Goal: Information Seeking & Learning: Compare options

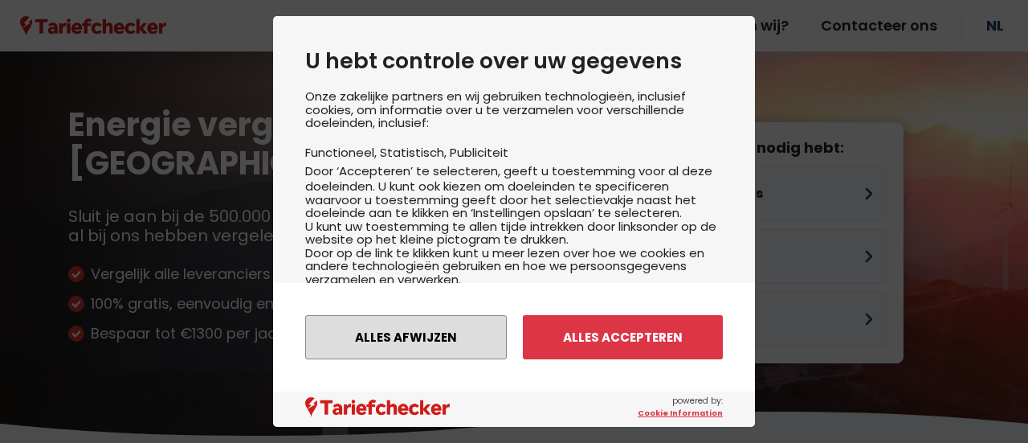
click at [450, 341] on button "Alles afwijzen" at bounding box center [406, 337] width 202 height 44
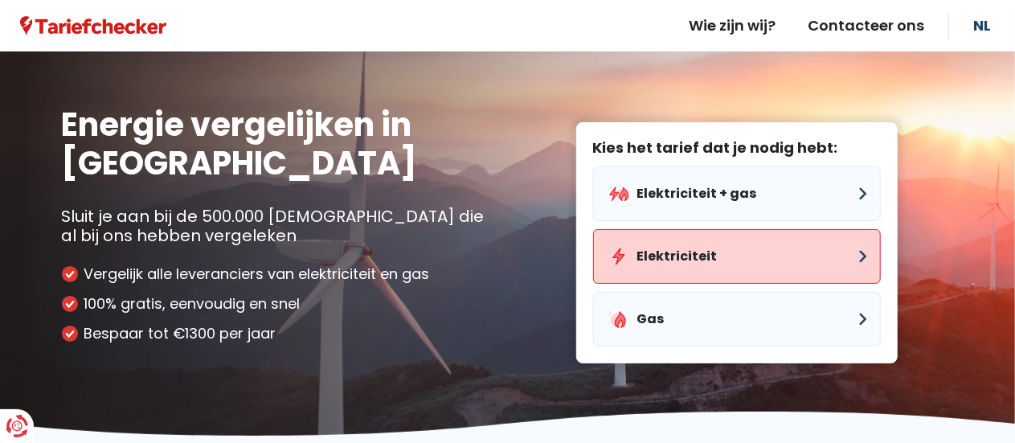
click at [659, 261] on button "Elektriciteit" at bounding box center [737, 256] width 288 height 55
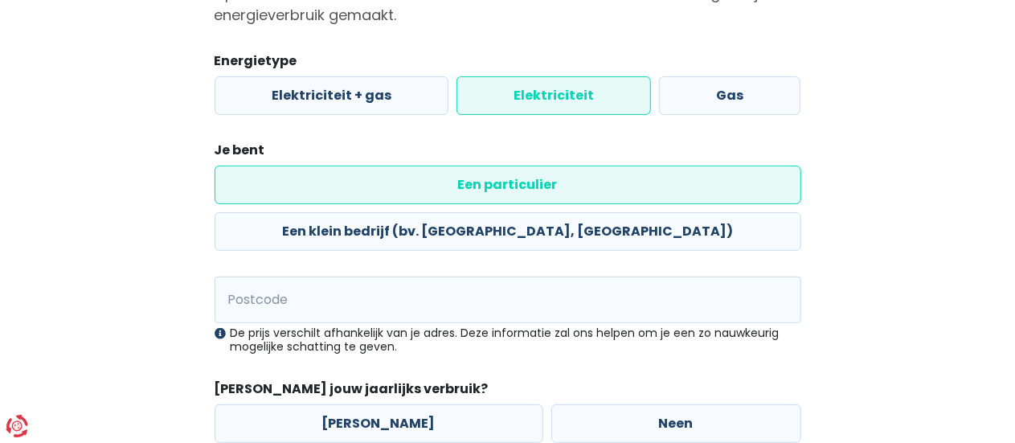
scroll to position [190, 0]
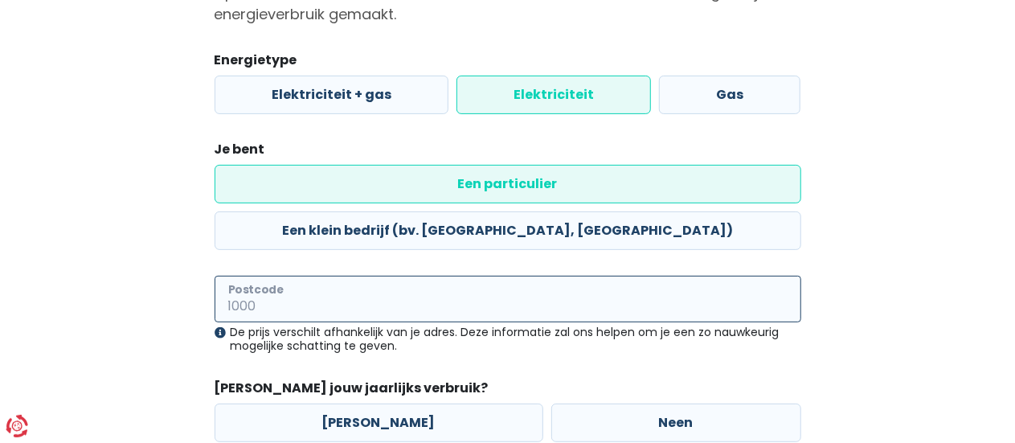
click at [317, 276] on input "Postcode" at bounding box center [508, 299] width 587 height 47
type input "3010"
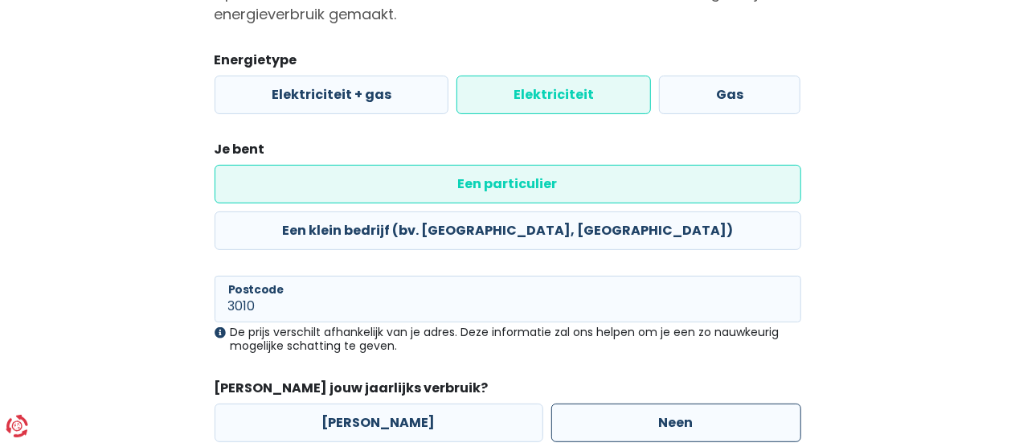
click at [631, 403] on label "Neen" at bounding box center [676, 422] width 250 height 39
click at [631, 403] on input "Neen" at bounding box center [676, 422] width 250 height 39
radio input "true"
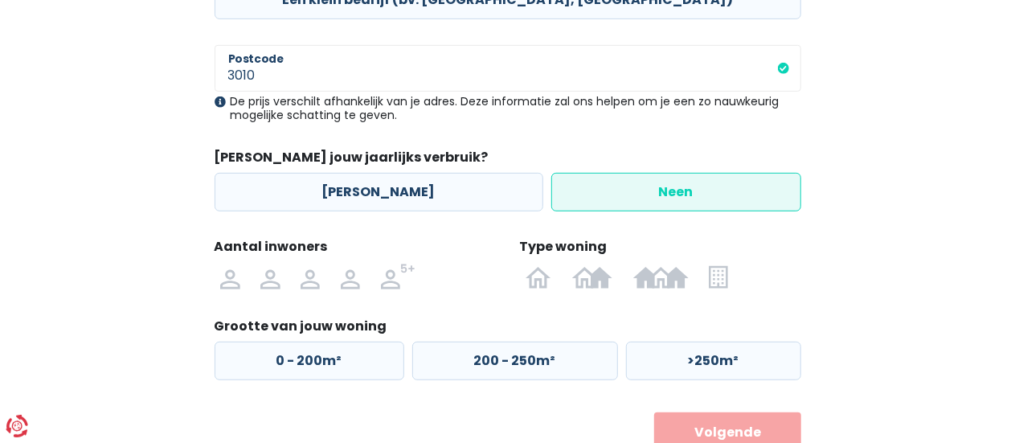
scroll to position [432, 0]
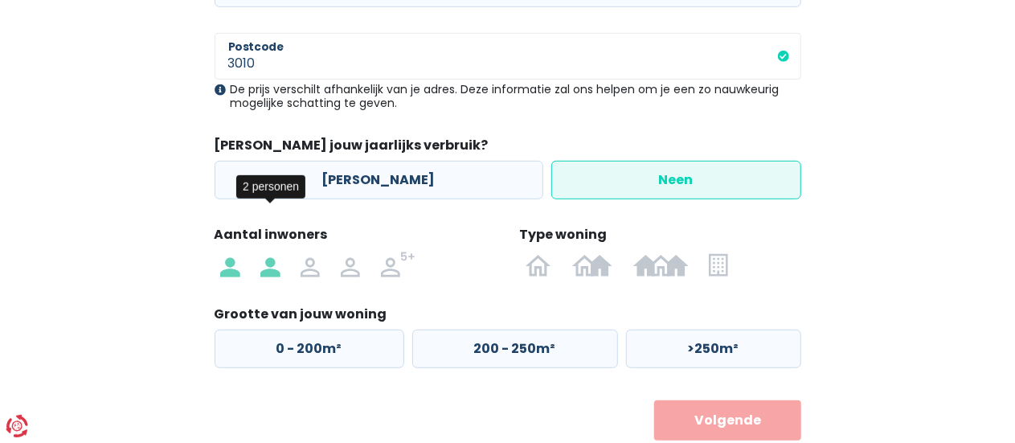
click at [274, 251] on img at bounding box center [269, 264] width 19 height 26
click at [274, 251] on input "radio" at bounding box center [270, 264] width 40 height 26
radio input "true"
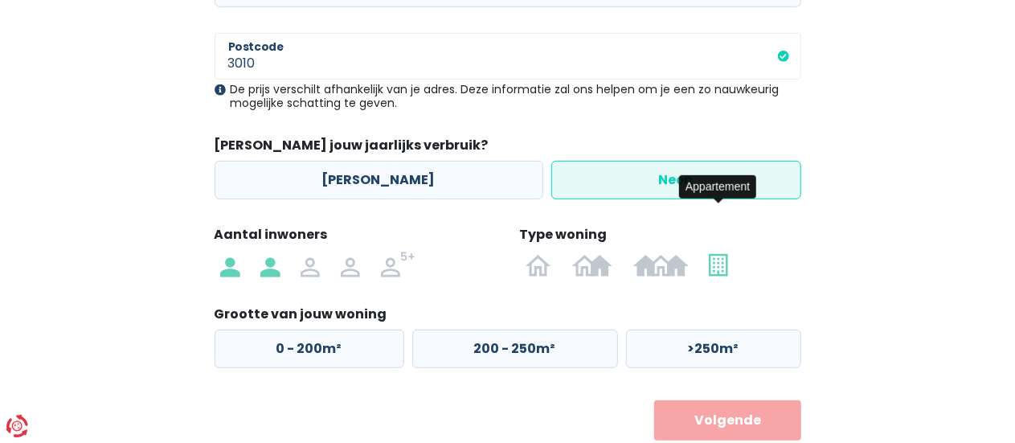
click at [720, 251] on img at bounding box center [718, 264] width 18 height 26
click at [720, 251] on input "radio" at bounding box center [718, 264] width 39 height 26
radio input "true"
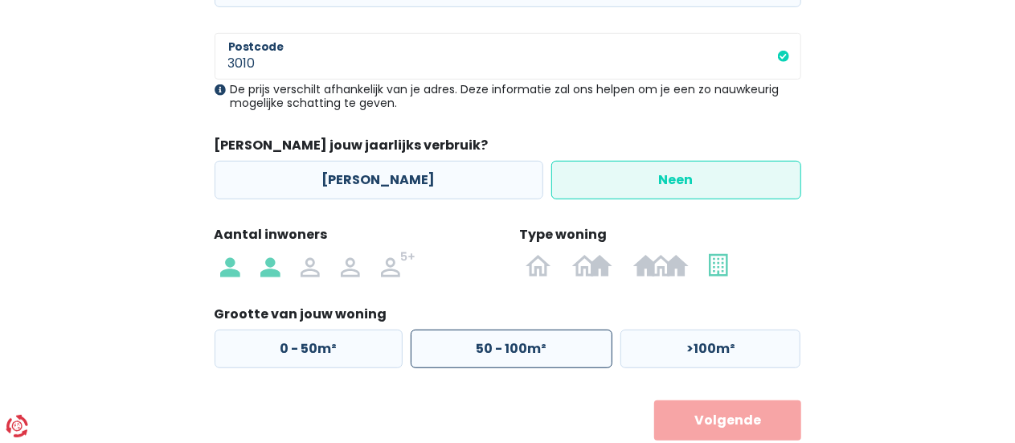
click at [433, 329] on label "50 - 100m²" at bounding box center [512, 348] width 202 height 39
click at [433, 329] on input "50 - 100m²" at bounding box center [512, 348] width 202 height 39
radio input "true"
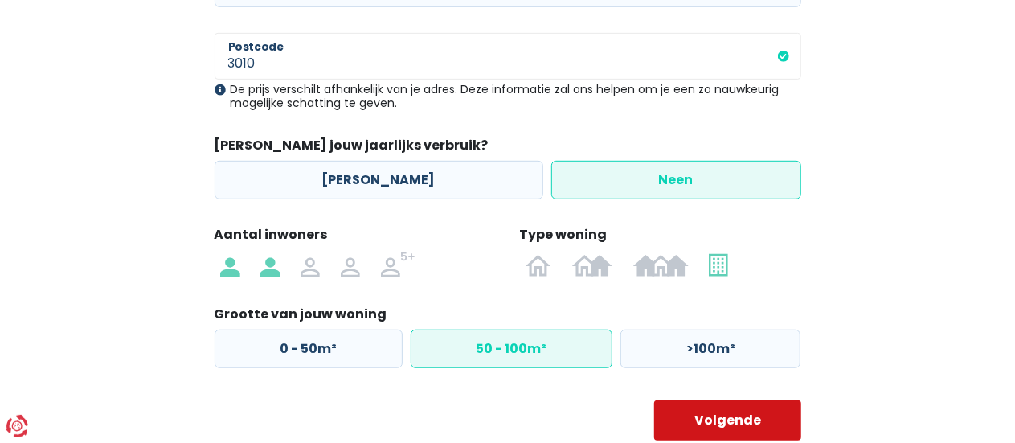
click at [752, 400] on button "Volgende" at bounding box center [727, 420] width 147 height 40
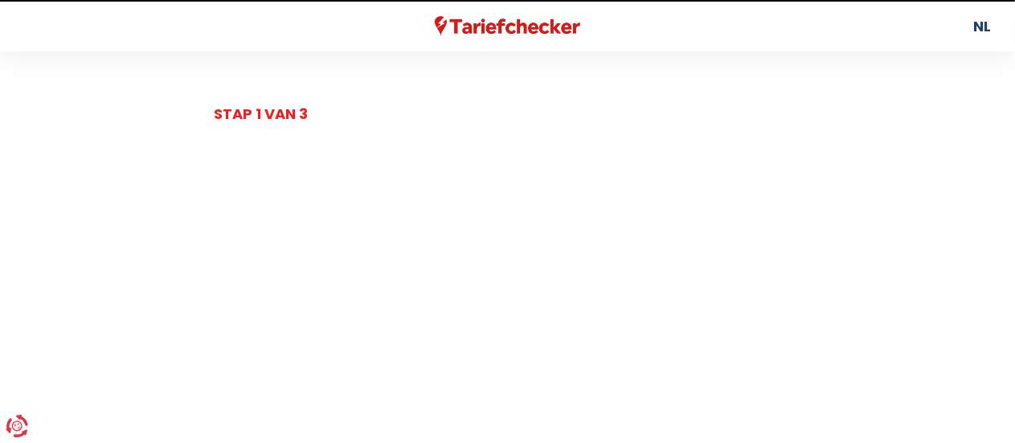
select select
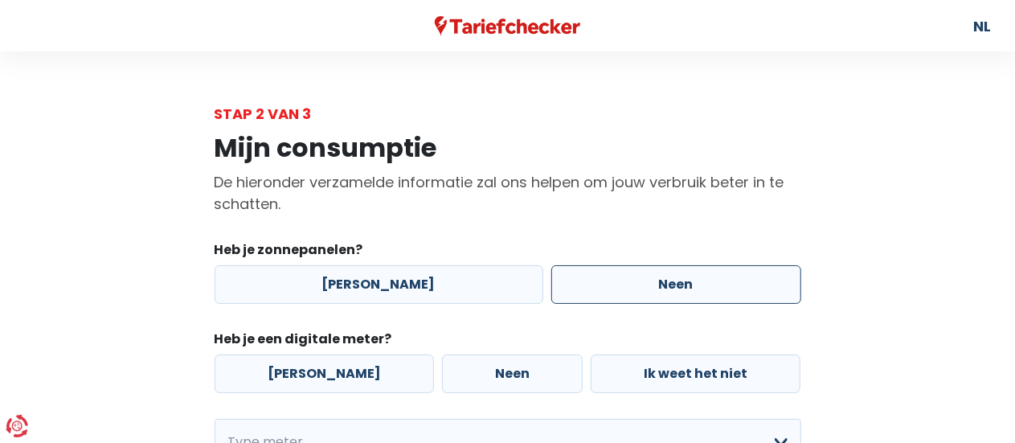
click at [646, 295] on label "Neen" at bounding box center [676, 284] width 250 height 39
click at [646, 295] on input "Neen" at bounding box center [676, 284] width 250 height 39
radio input "true"
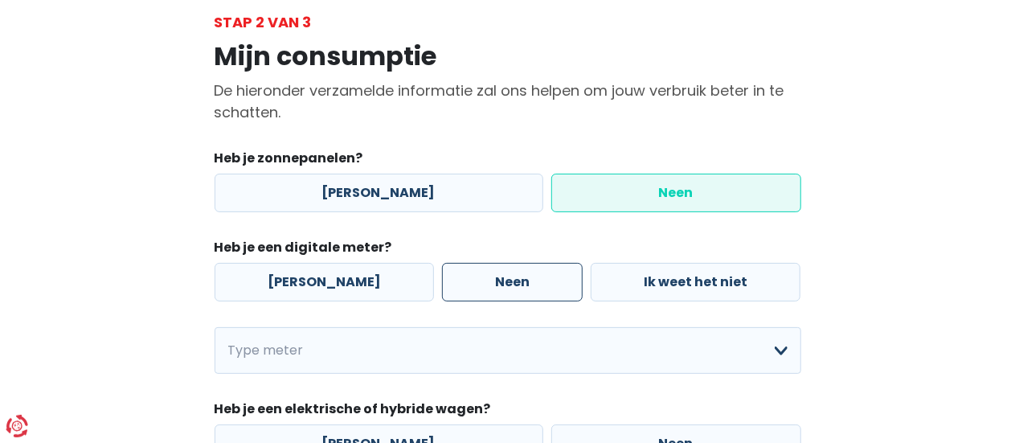
click at [484, 283] on label "Neen" at bounding box center [512, 282] width 141 height 39
click at [484, 283] on input "Neen" at bounding box center [512, 282] width 141 height 39
radio input "true"
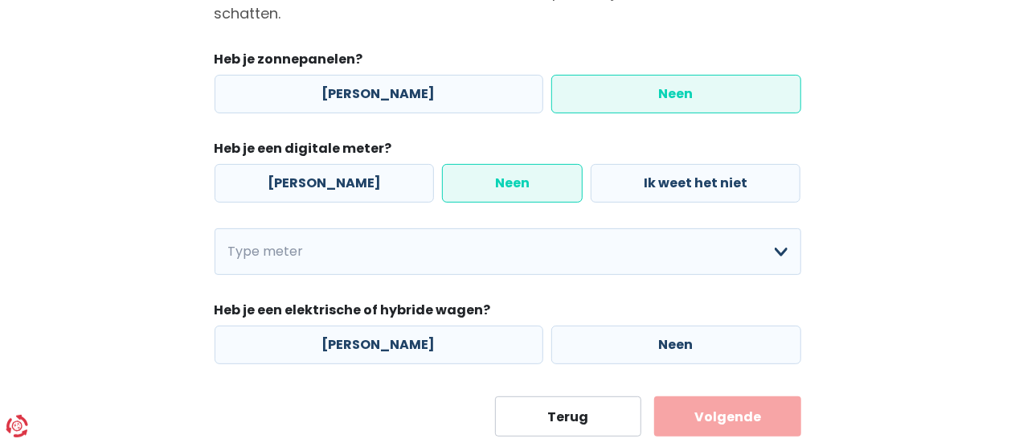
scroll to position [193, 0]
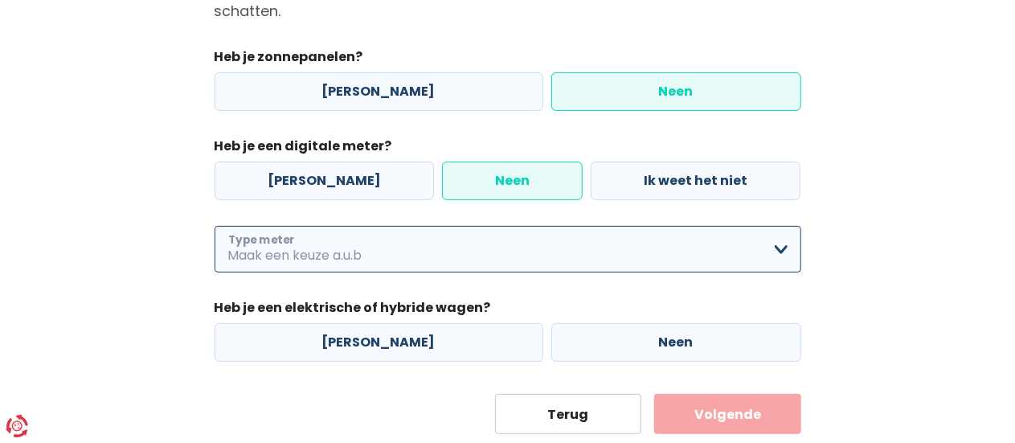
click at [484, 260] on select "Enkelvoudig Tweevoudig Enkelvoudig + uitsluitend nachttarief Tweevoudig + uitsl…" at bounding box center [508, 249] width 587 height 47
select select "day_night_bi_shift_exclusive_night"
click at [215, 226] on select "Enkelvoudig Tweevoudig Enkelvoudig + uitsluitend nachttarief Tweevoudig + uitsl…" at bounding box center [508, 249] width 587 height 47
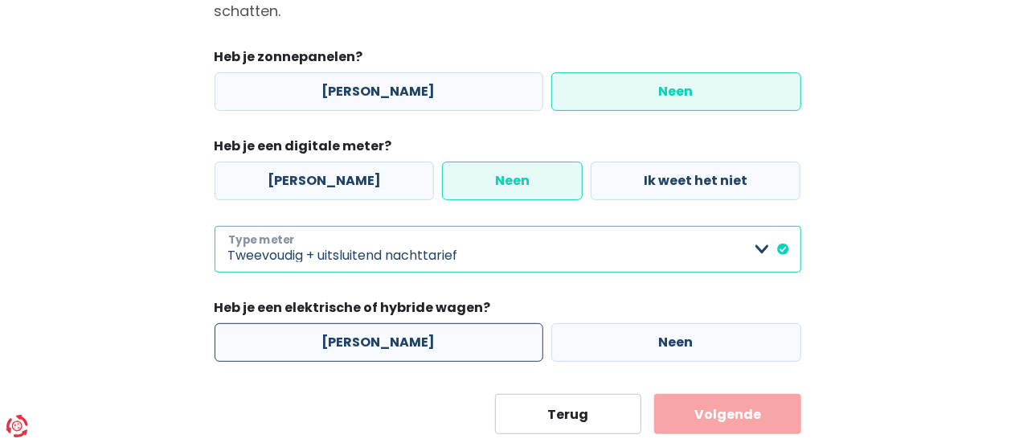
scroll to position [234, 0]
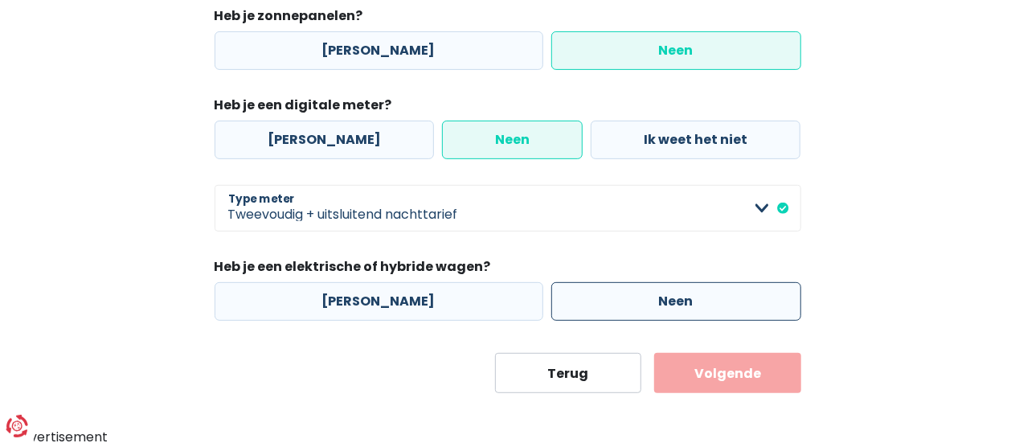
click at [617, 284] on label "Neen" at bounding box center [676, 301] width 250 height 39
click at [617, 284] on input "Neen" at bounding box center [676, 301] width 250 height 39
radio input "true"
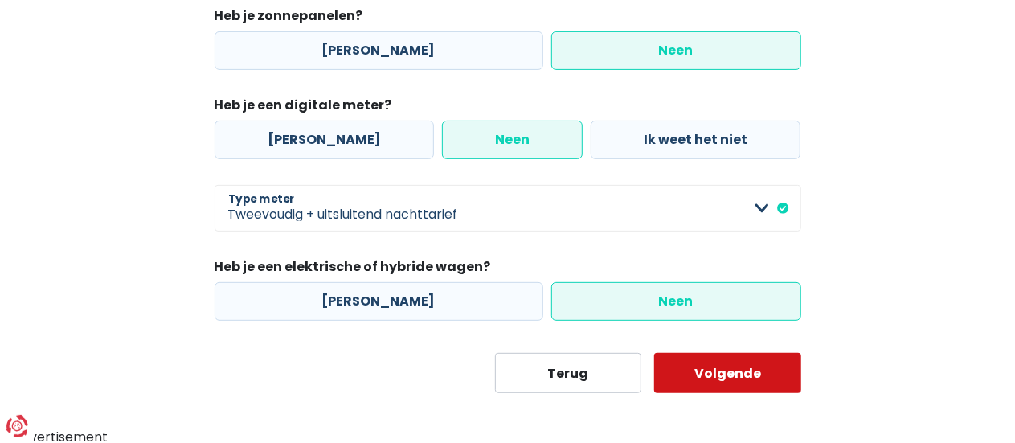
click at [719, 369] on button "Volgende" at bounding box center [727, 373] width 147 height 40
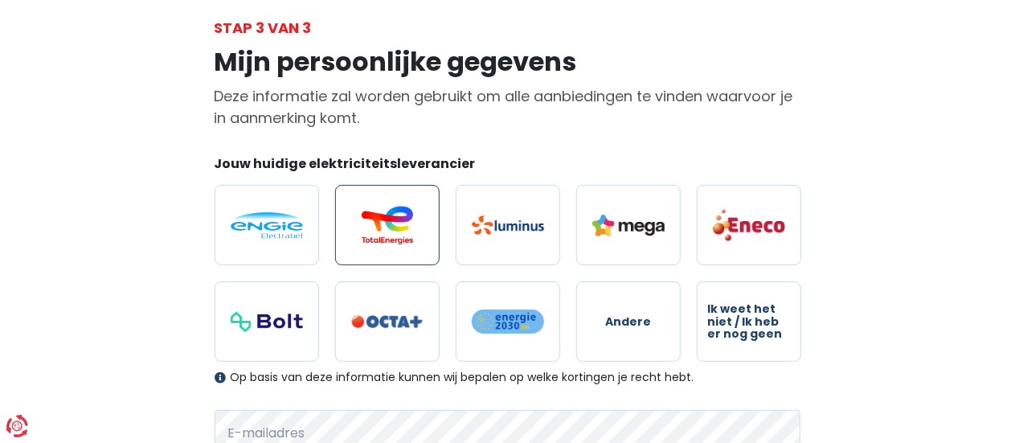
scroll to position [87, 0]
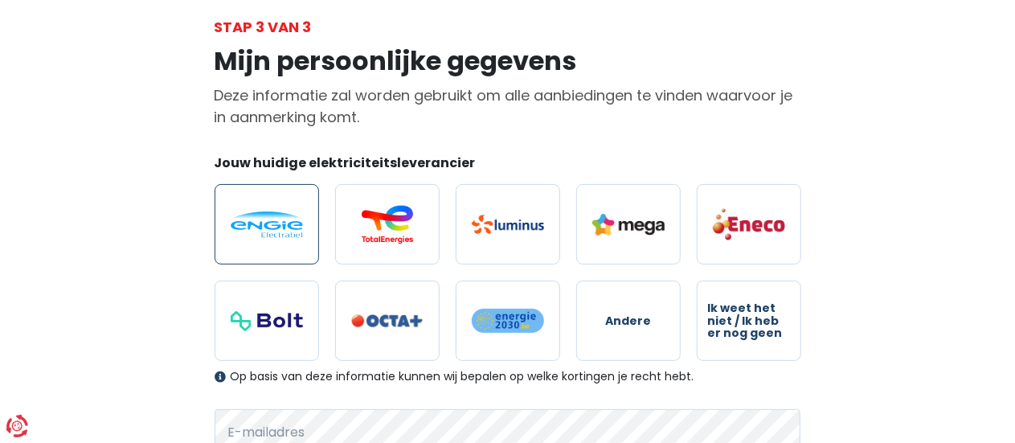
click at [286, 224] on img at bounding box center [267, 224] width 72 height 27
click at [286, 224] on input "radio" at bounding box center [267, 224] width 104 height 80
radio input "true"
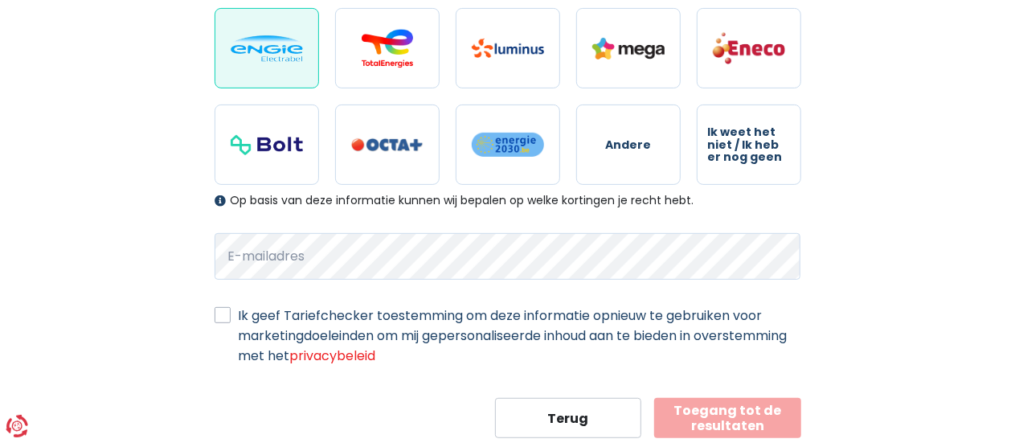
scroll to position [304, 0]
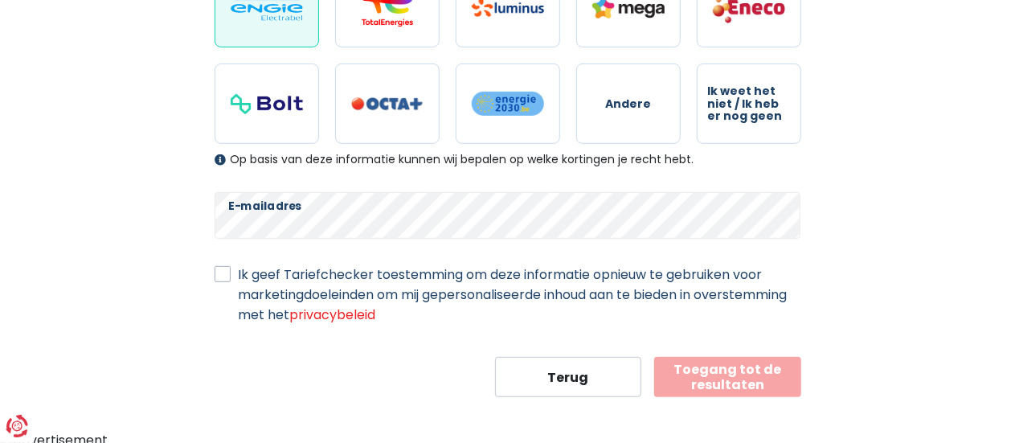
click at [215, 264] on input "Ik geef Tariefchecker toestemming om deze informatie opnieuw te gebruiken voor …" at bounding box center [223, 272] width 16 height 16
checkbox input "true"
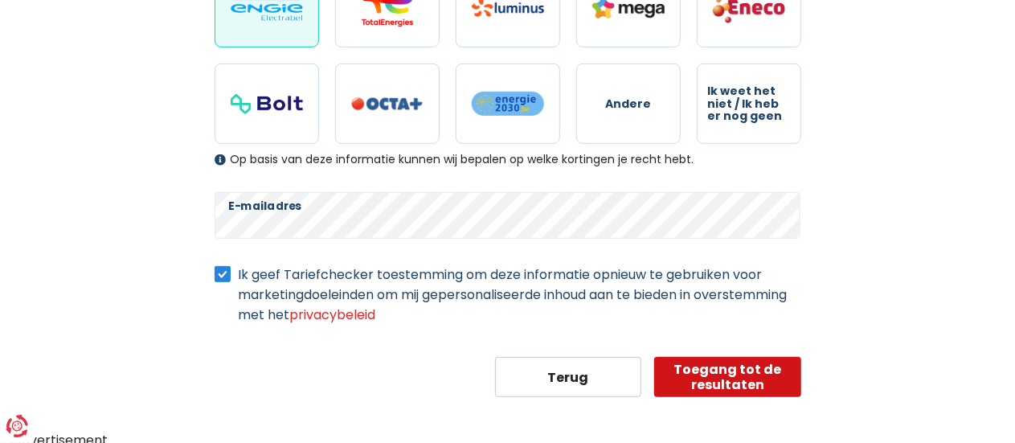
click at [714, 366] on button "Toegang tot de resultaten" at bounding box center [727, 377] width 147 height 40
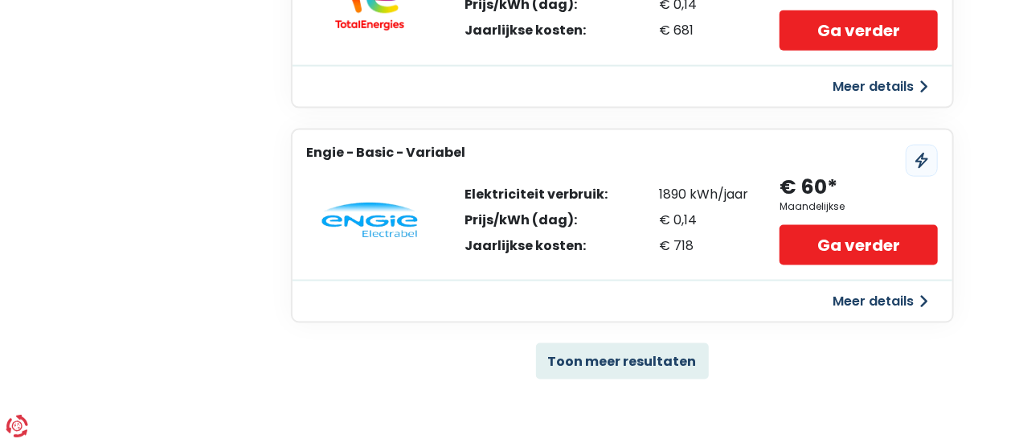
scroll to position [1090, 0]
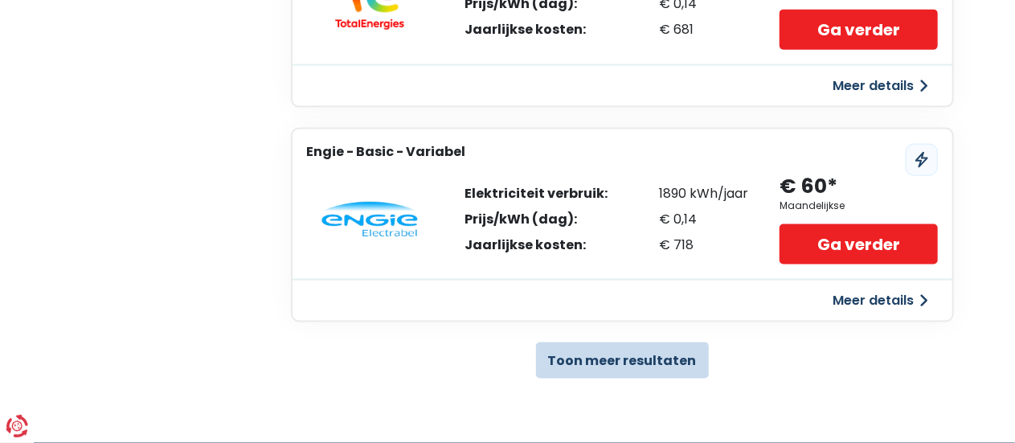
click at [614, 356] on button "Toon meer resultaten" at bounding box center [622, 360] width 173 height 36
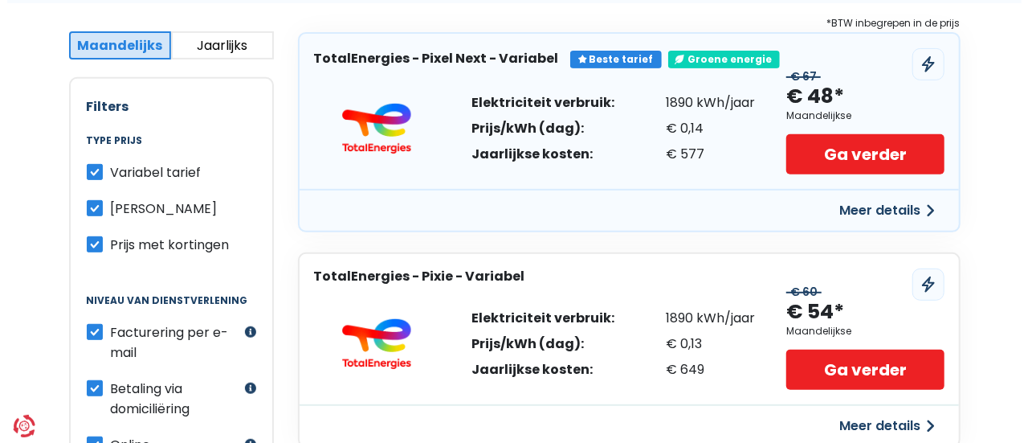
scroll to position [311, 0]
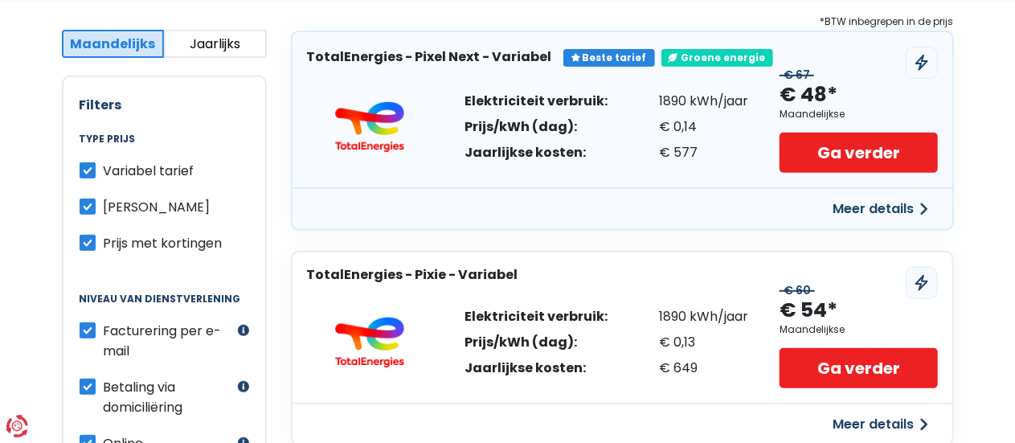
click at [876, 211] on button "Meer details" at bounding box center [881, 208] width 114 height 29
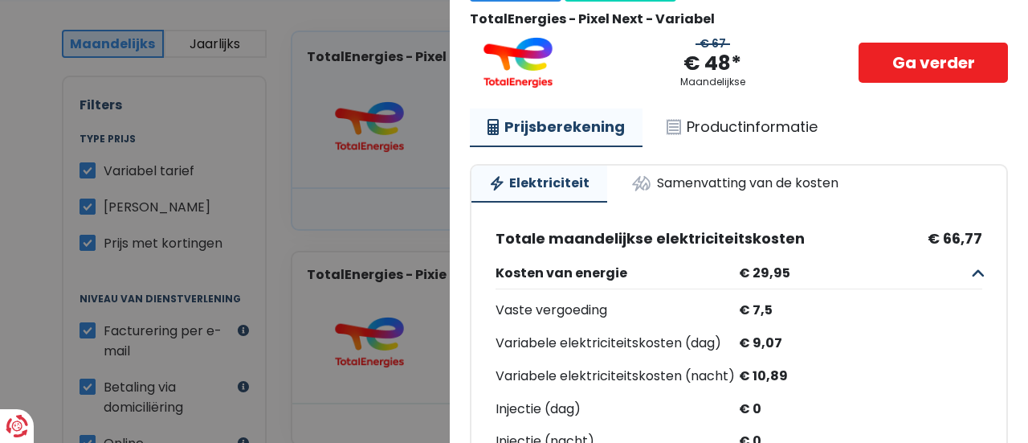
scroll to position [0, 0]
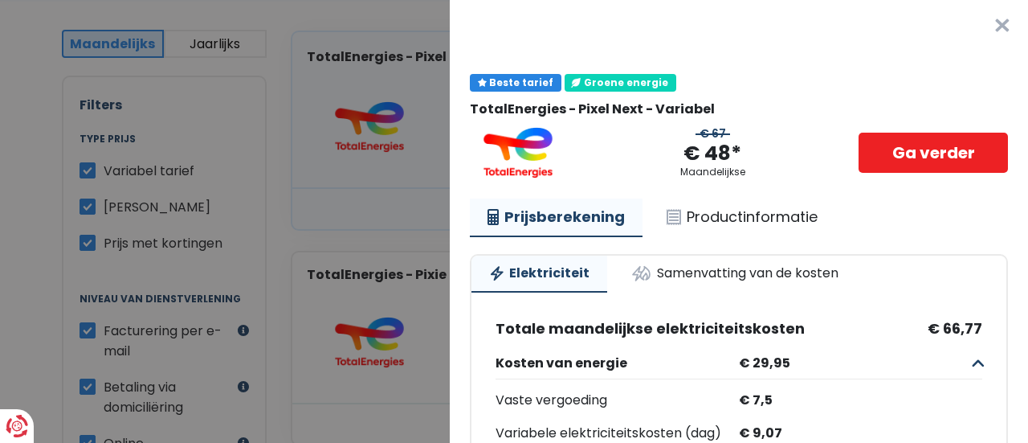
click at [414, 112] on Variabel "Plus de détails - TotalEnergies × Beste tarief Groene energie TotalEnergies - P…" at bounding box center [514, 221] width 1028 height 443
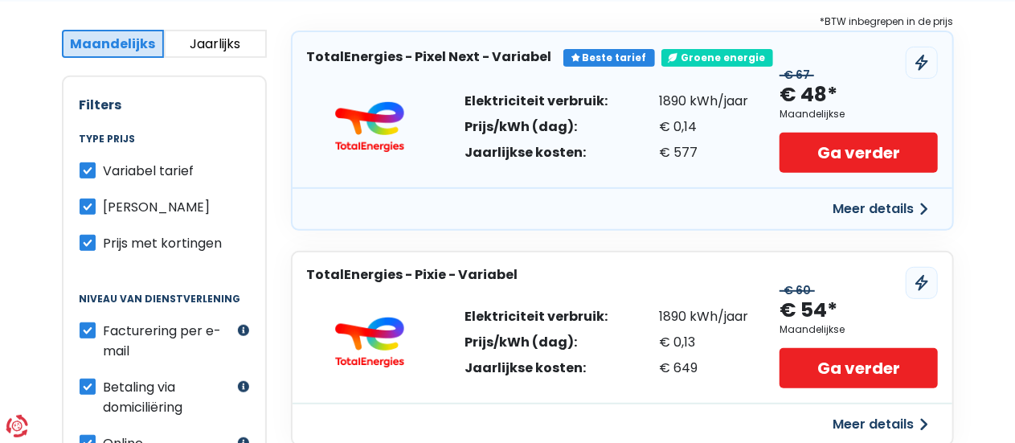
click at [853, 203] on button "Meer details" at bounding box center [881, 208] width 114 height 29
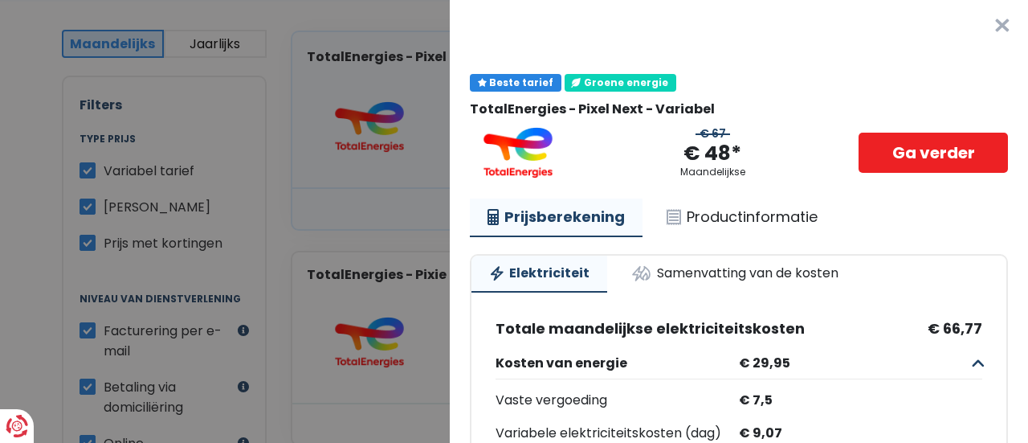
click at [977, 25] on button "×" at bounding box center [1002, 25] width 51 height 51
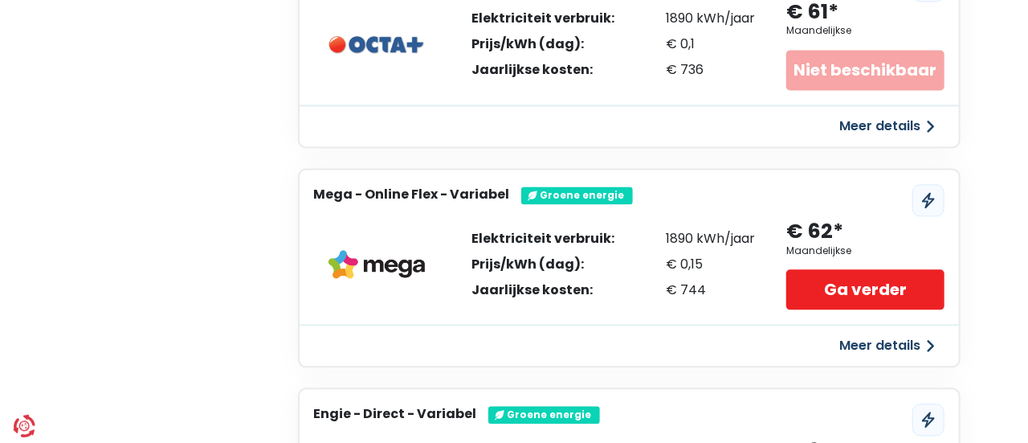
scroll to position [1696, 0]
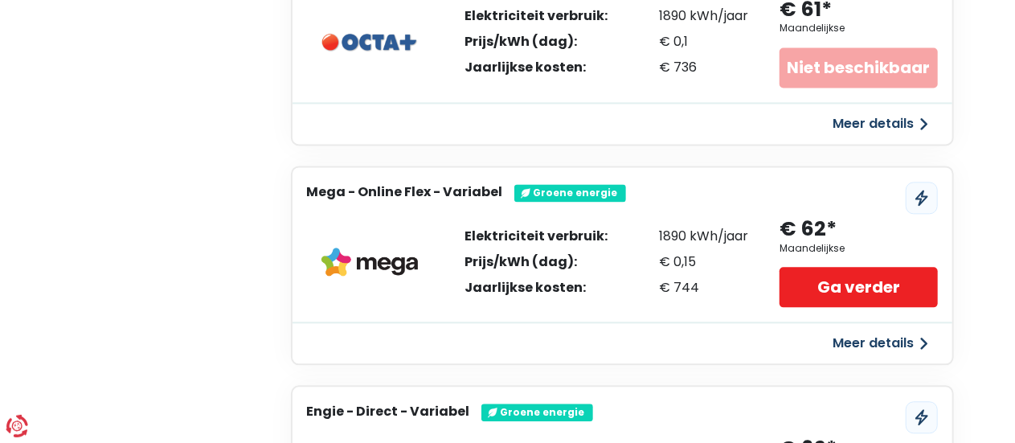
click at [906, 330] on button "Meer details" at bounding box center [881, 343] width 114 height 29
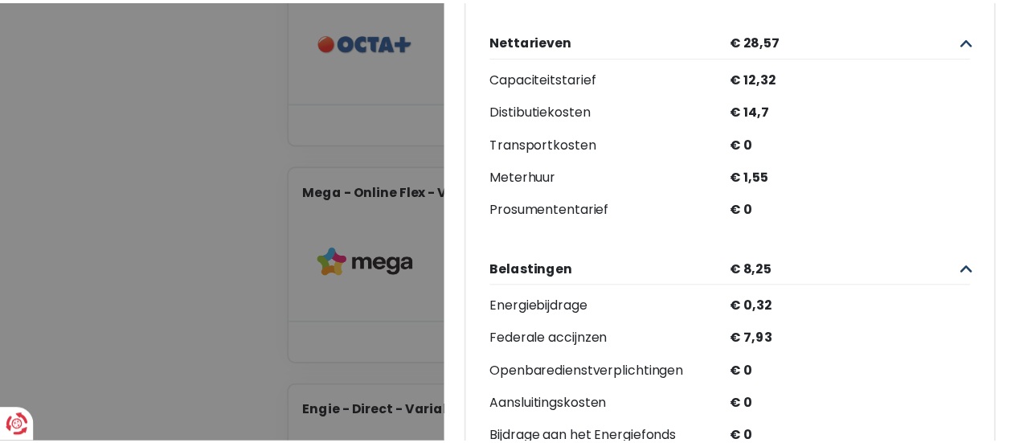
scroll to position [630, 0]
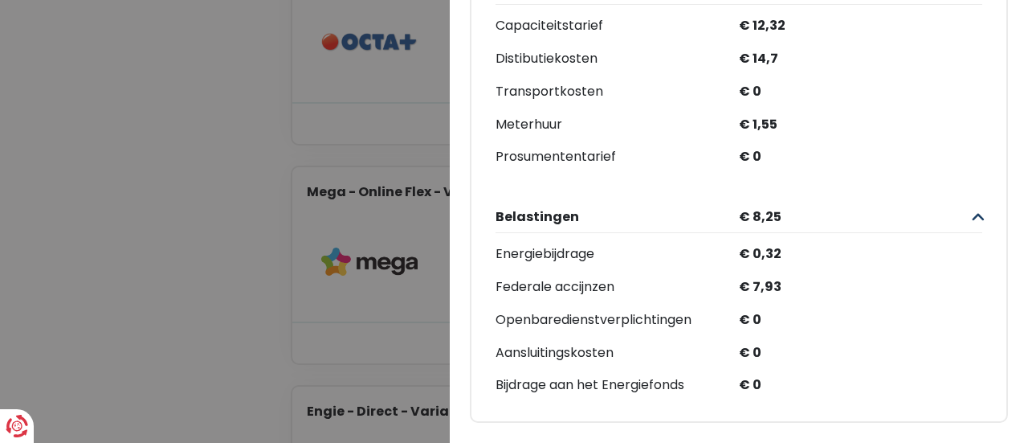
click at [396, 148] on Variabel "Plus de détails - Mega × Mega - Online Flex - Variabel € 62* Maandelijkse Ga ve…" at bounding box center [514, 221] width 1028 height 443
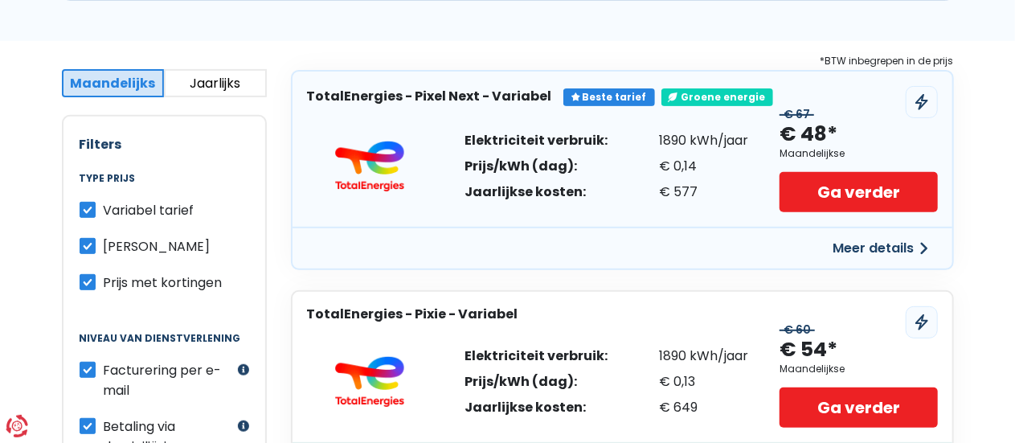
scroll to position [269, 0]
